Goal: Check status: Check status

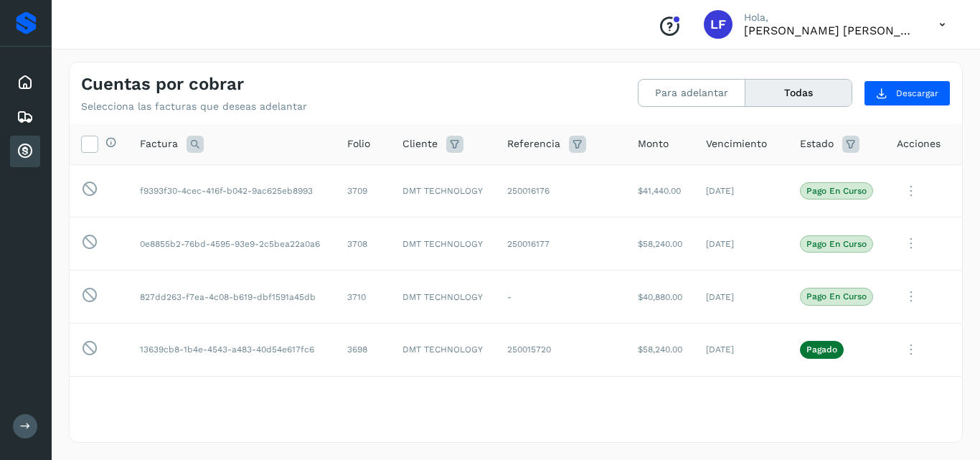
click at [23, 149] on icon at bounding box center [25, 151] width 17 height 17
click at [813, 86] on button "Todas" at bounding box center [799, 93] width 106 height 27
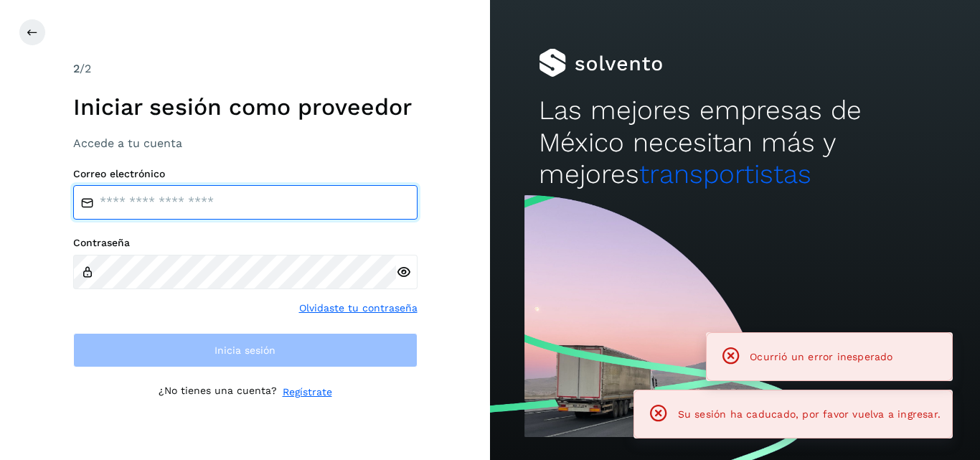
click at [255, 202] on input "email" at bounding box center [245, 202] width 345 height 34
type input "**********"
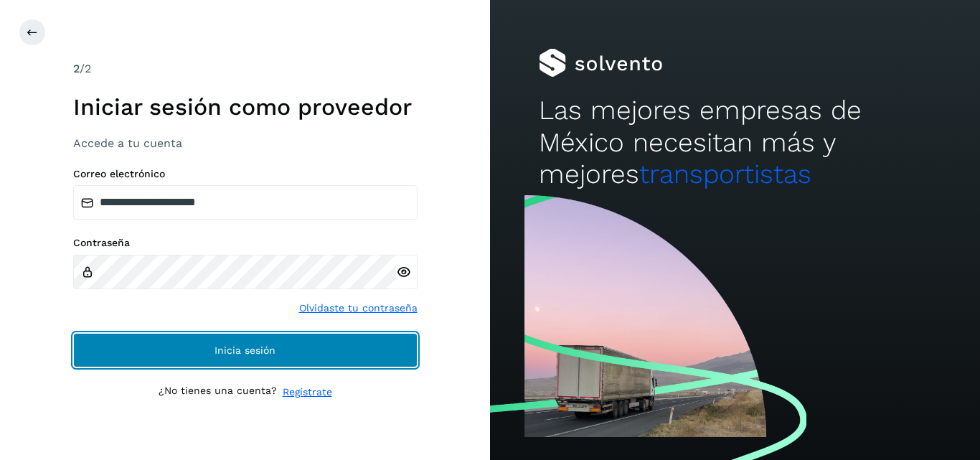
click at [317, 355] on button "Inicia sesión" at bounding box center [245, 350] width 345 height 34
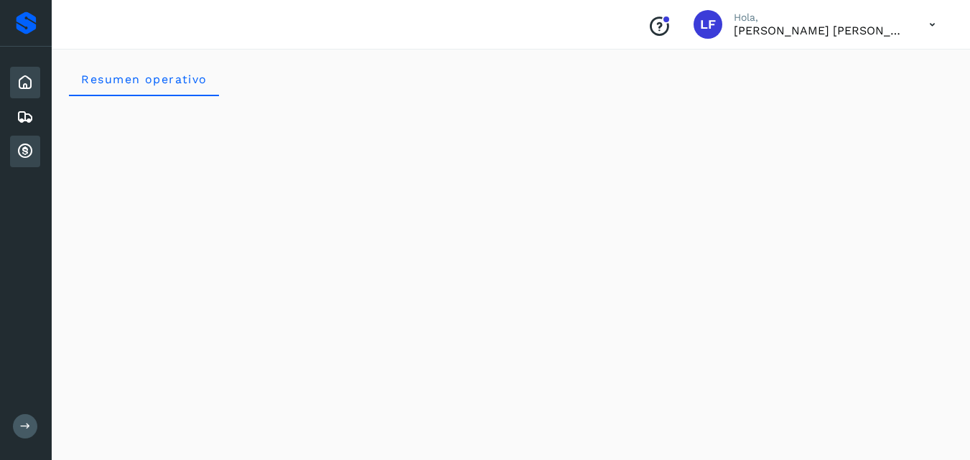
click at [27, 150] on icon at bounding box center [25, 151] width 17 height 17
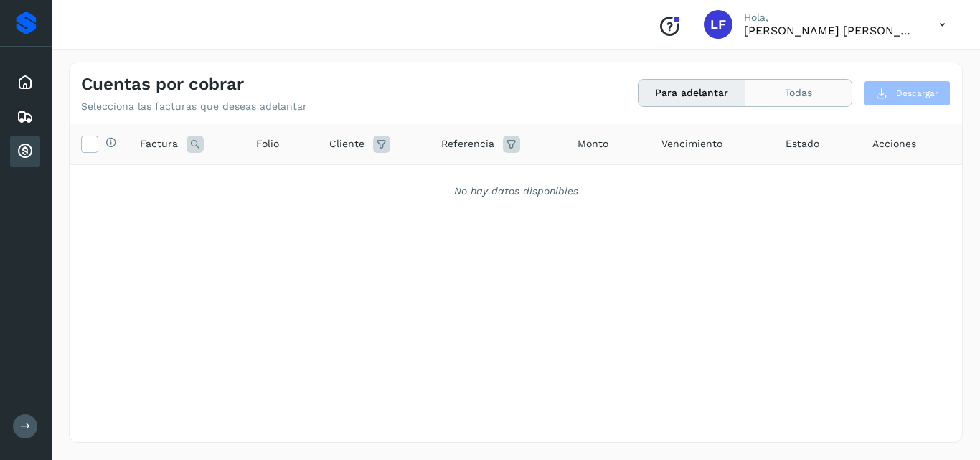
click at [785, 90] on button "Todas" at bounding box center [799, 93] width 106 height 27
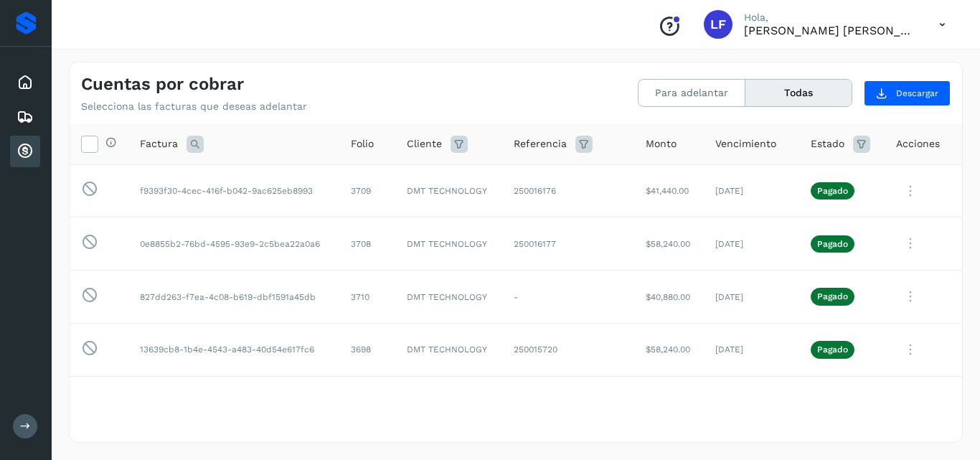
click at [787, 99] on button "Todas" at bounding box center [799, 93] width 106 height 27
click at [797, 98] on button "Todas" at bounding box center [799, 93] width 106 height 27
